Goal: Find specific page/section: Find specific page/section

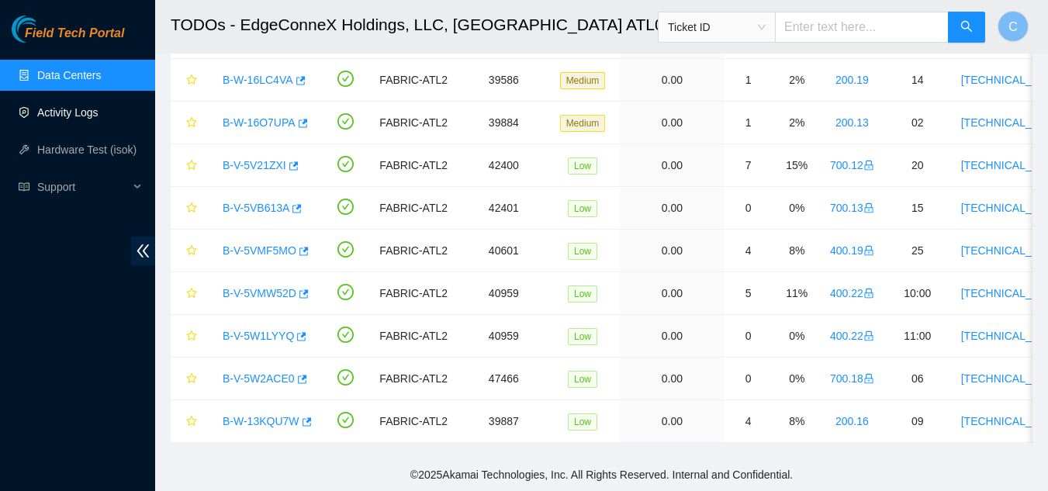
scroll to position [250, 0]
click at [74, 69] on link "Data Centers" at bounding box center [69, 75] width 64 height 12
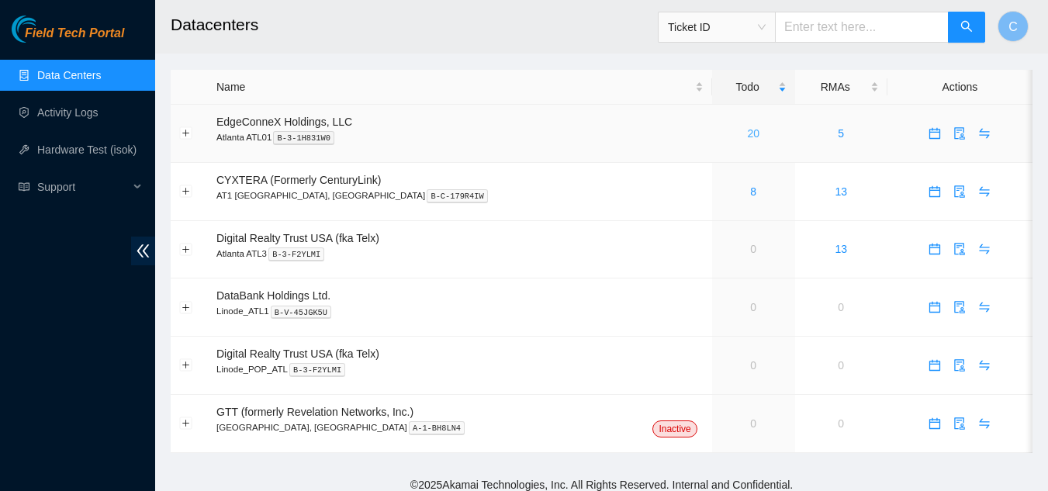
click at [747, 134] on link "20" at bounding box center [753, 133] width 12 height 12
